Goal: Information Seeking & Learning: Compare options

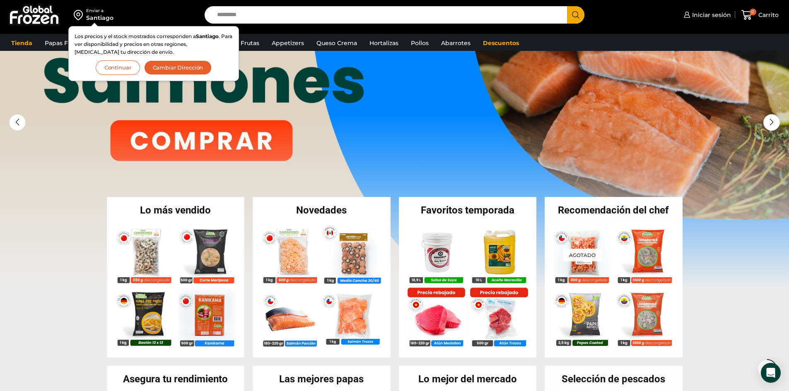
scroll to position [166, 0]
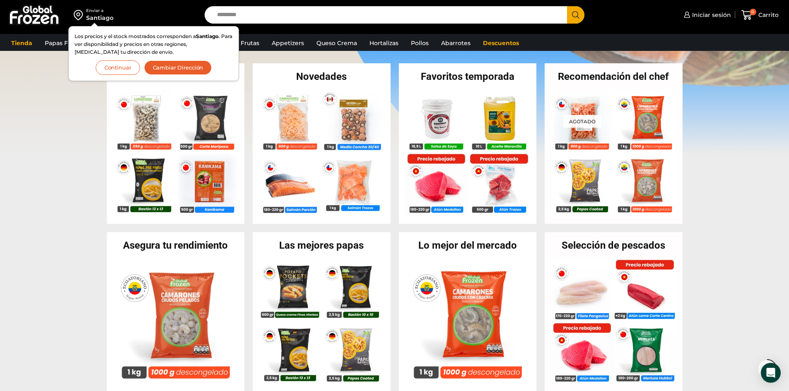
click at [183, 75] on div "Los precios y el stock mostrados corresponden a Santiago . Para ver disponibili…" at bounding box center [153, 53] width 171 height 55
click at [116, 65] on button "Continuar" at bounding box center [118, 67] width 44 height 14
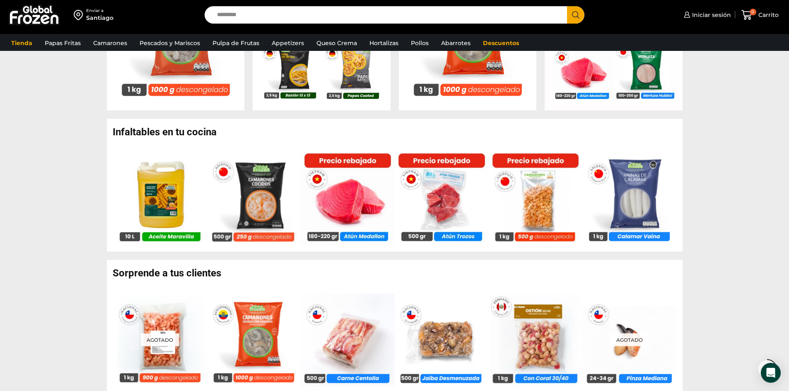
scroll to position [497, 0]
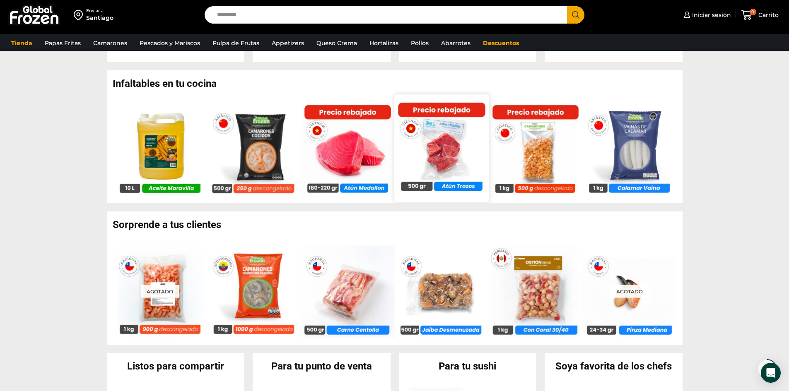
click at [450, 148] on img at bounding box center [441, 148] width 94 height 94
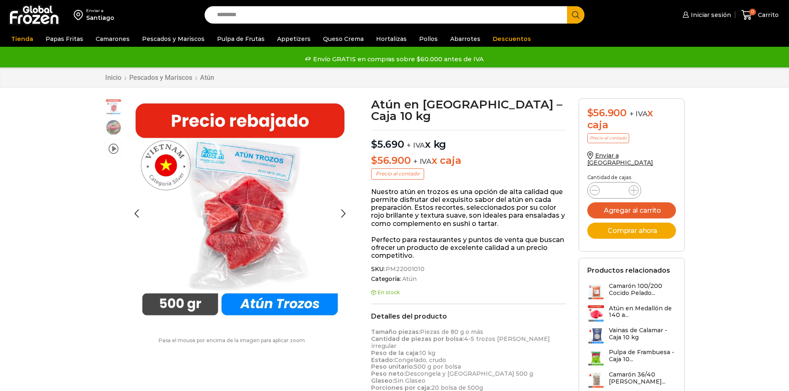
scroll to position [0, 0]
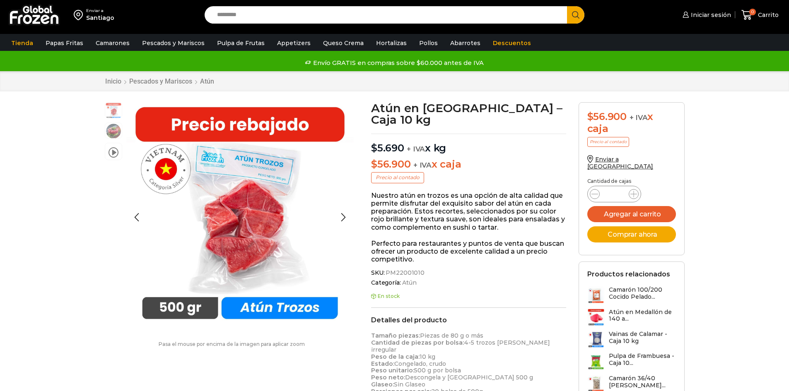
click at [246, 163] on img "1 / 3" at bounding box center [239, 215] width 227 height 227
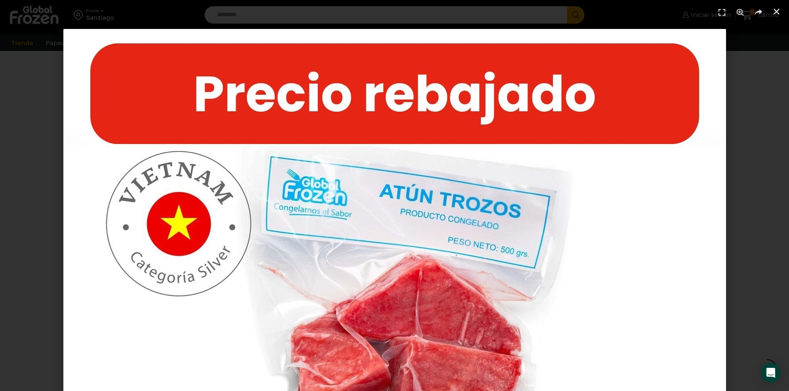
scroll to position [332, 0]
click at [510, 284] on img "1 / 1" at bounding box center [394, 360] width 662 height 662
click at [722, 8] on icon "Pantalla completa" at bounding box center [721, 12] width 12 height 12
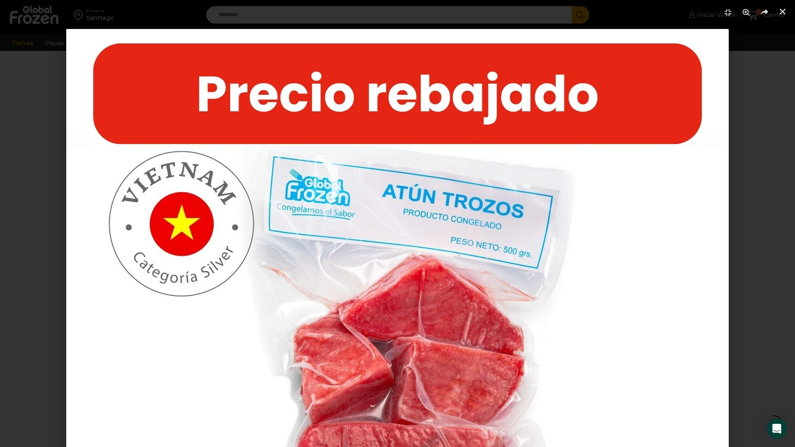
click at [485, 282] on img "1 / 1" at bounding box center [397, 360] width 662 height 662
click at [746, 8] on icon "Zoom" at bounding box center [746, 12] width 12 height 12
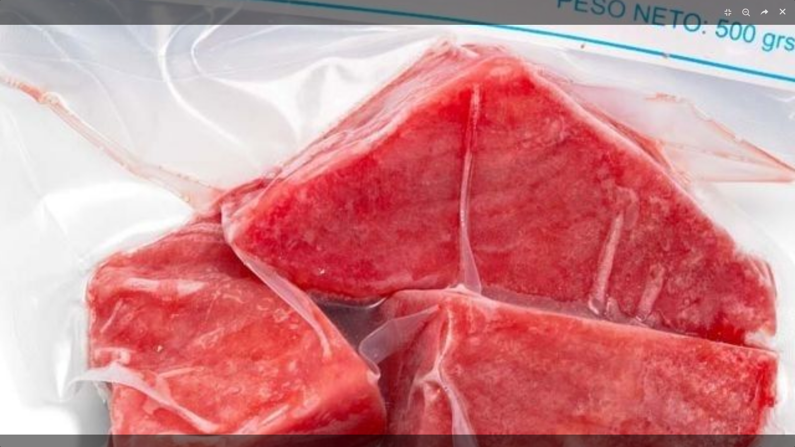
click at [746, 8] on icon "Zoom" at bounding box center [746, 12] width 12 height 12
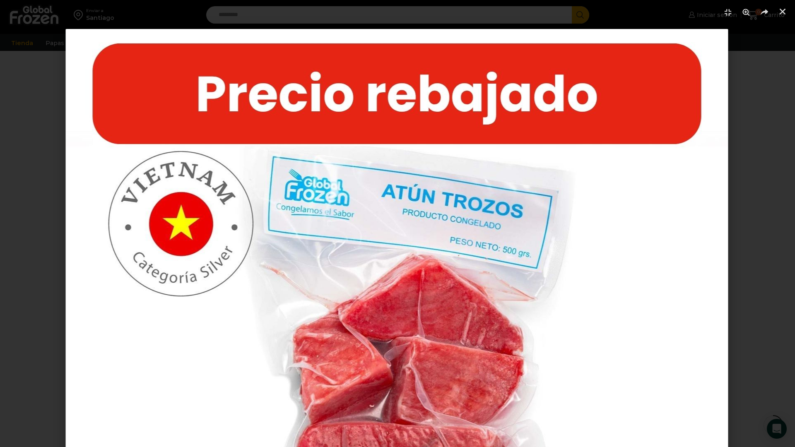
click at [532, 237] on img "1 / 1" at bounding box center [396, 360] width 662 height 662
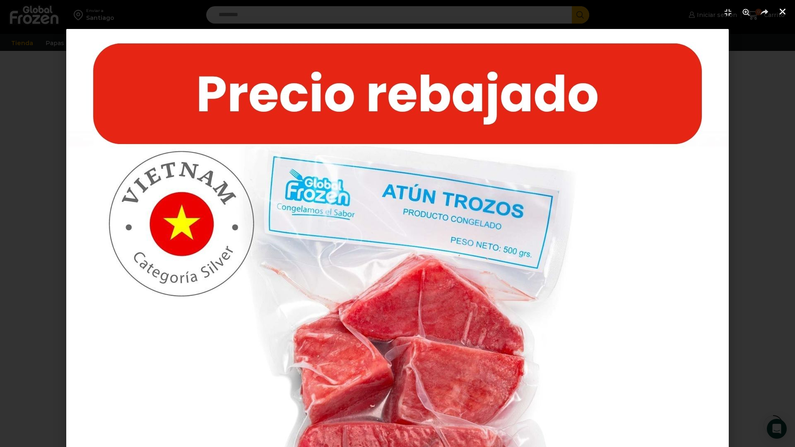
click at [781, 14] on icon "Cerrar (Esc)" at bounding box center [782, 11] width 8 height 8
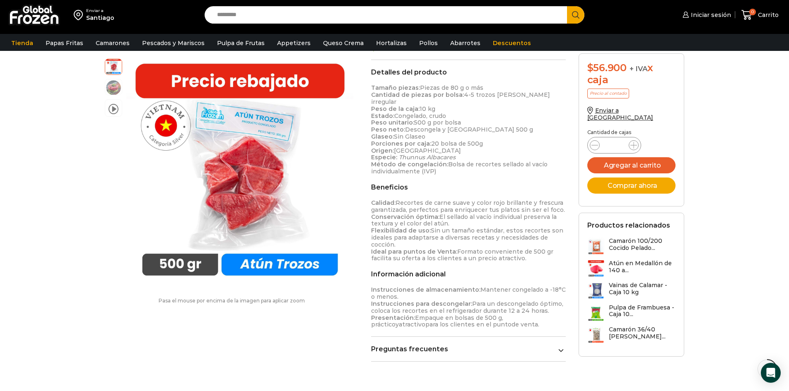
scroll to position [207, 0]
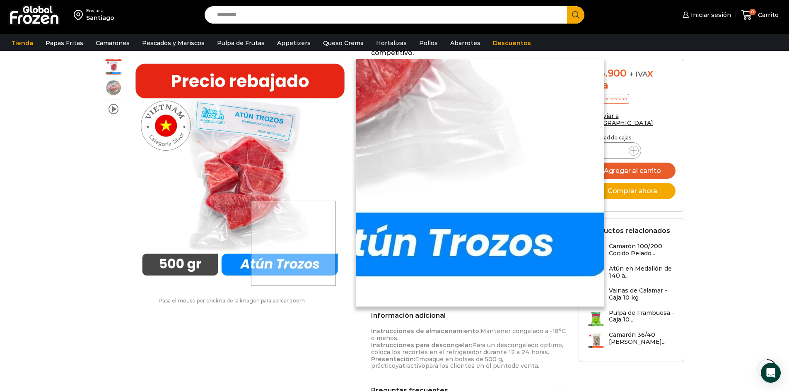
click at [294, 274] on div at bounding box center [293, 243] width 85 height 85
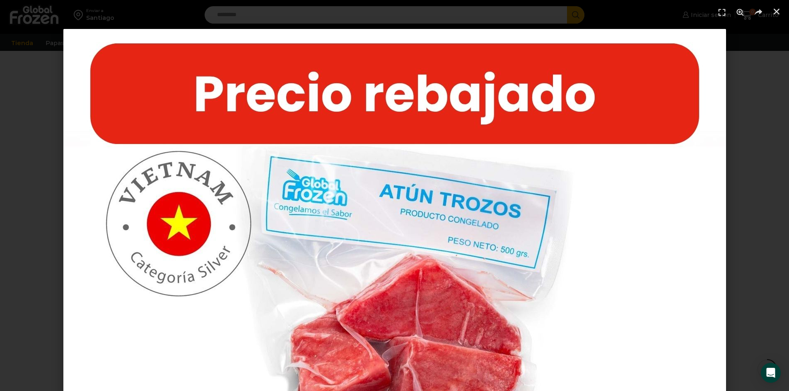
click at [275, 207] on img "1 / 1" at bounding box center [394, 360] width 662 height 662
click at [277, 209] on img "1 / 1" at bounding box center [394, 360] width 662 height 662
click at [14, 130] on div "1 / 1" at bounding box center [394, 360] width 789 height 720
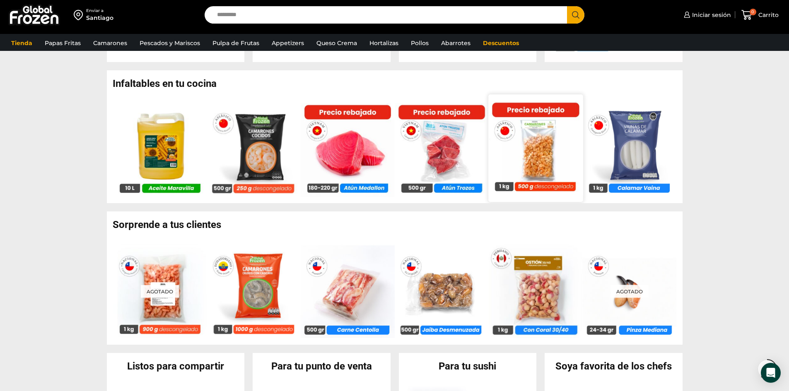
click at [527, 164] on img at bounding box center [535, 148] width 94 height 94
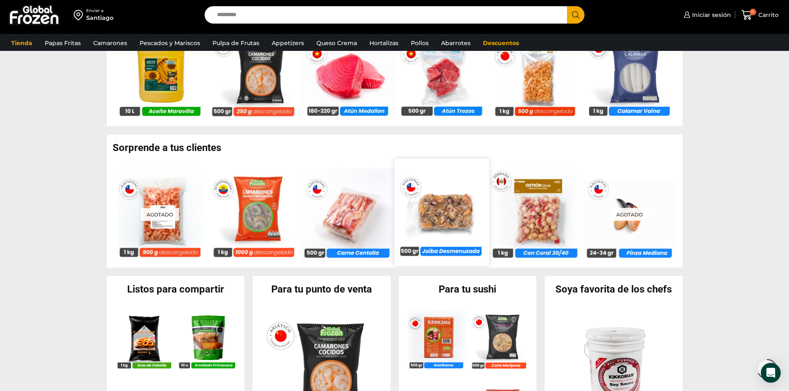
scroll to position [579, 0]
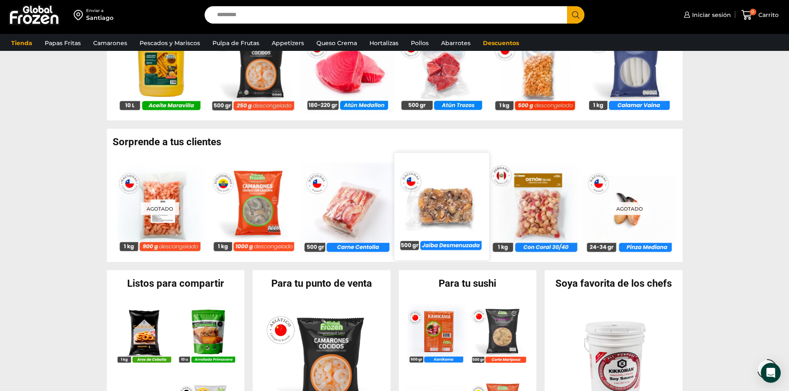
click at [453, 213] on img at bounding box center [441, 206] width 94 height 94
click at [464, 199] on img at bounding box center [441, 206] width 94 height 94
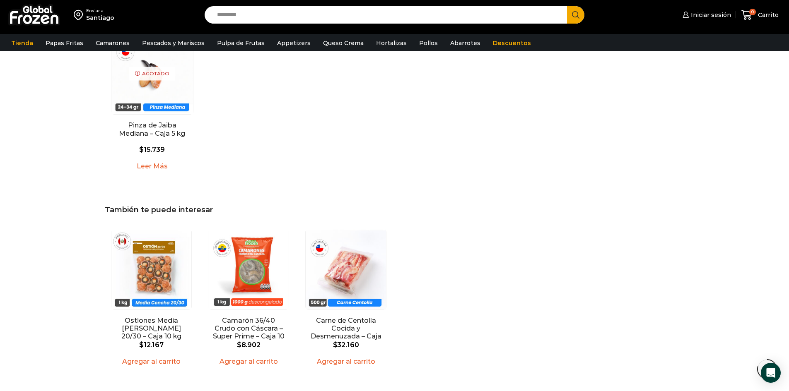
scroll to position [704, 0]
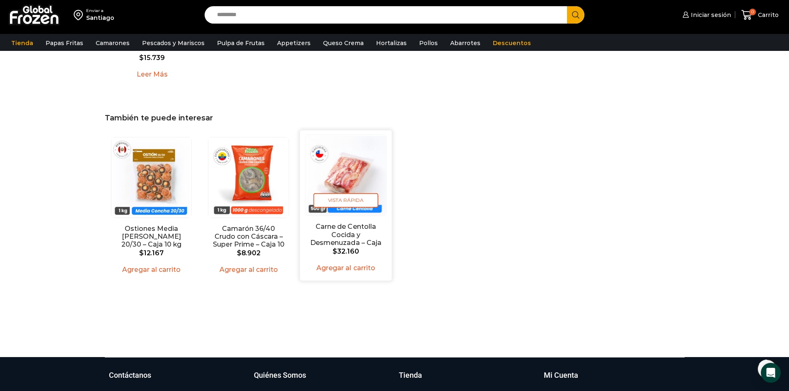
click at [363, 188] on img "3 / 3" at bounding box center [345, 175] width 81 height 81
